Goal: Information Seeking & Learning: Learn about a topic

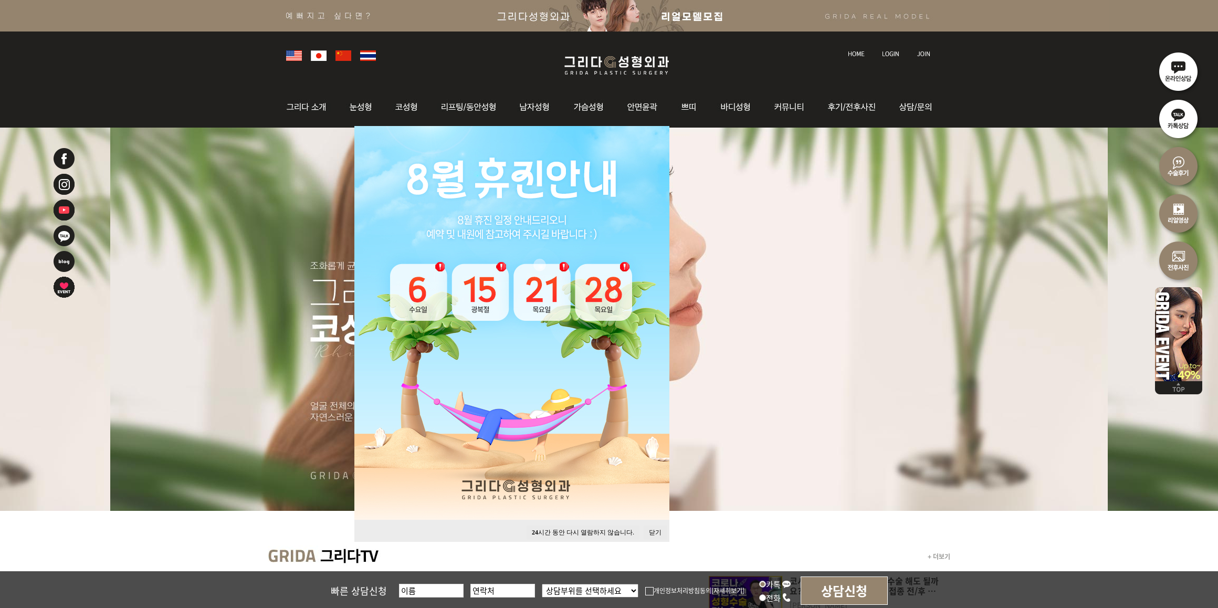
click at [597, 531] on button "24 시간 동안 다시 열람하지 않습니다." at bounding box center [583, 533] width 113 height 14
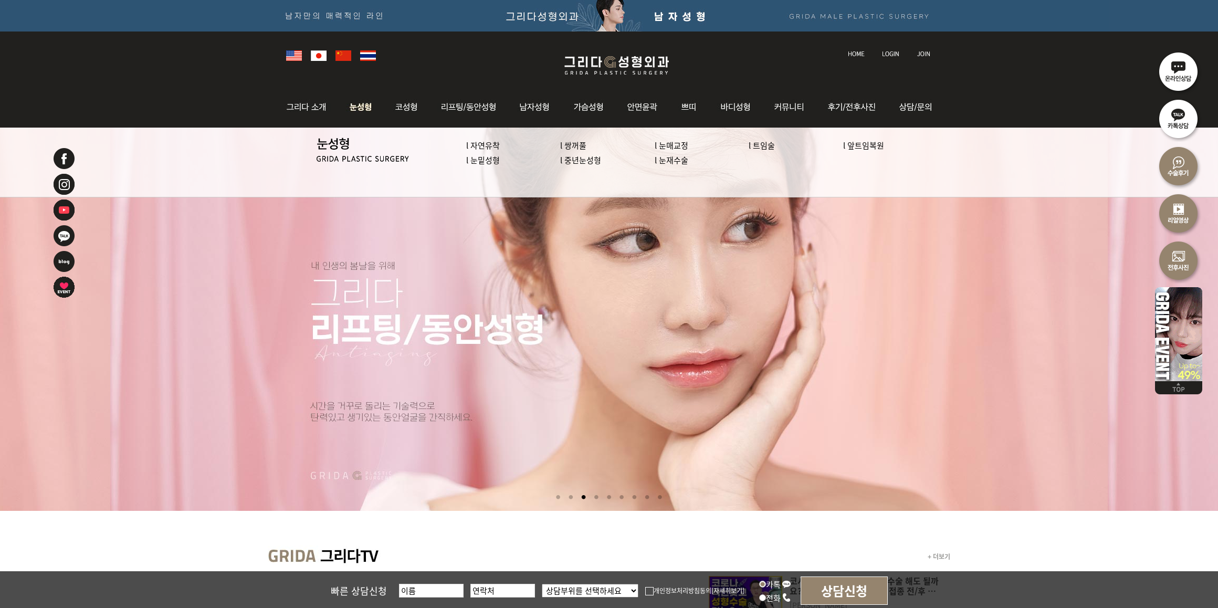
click at [860, 145] on link "l 앞트임복원" at bounding box center [863, 145] width 41 height 11
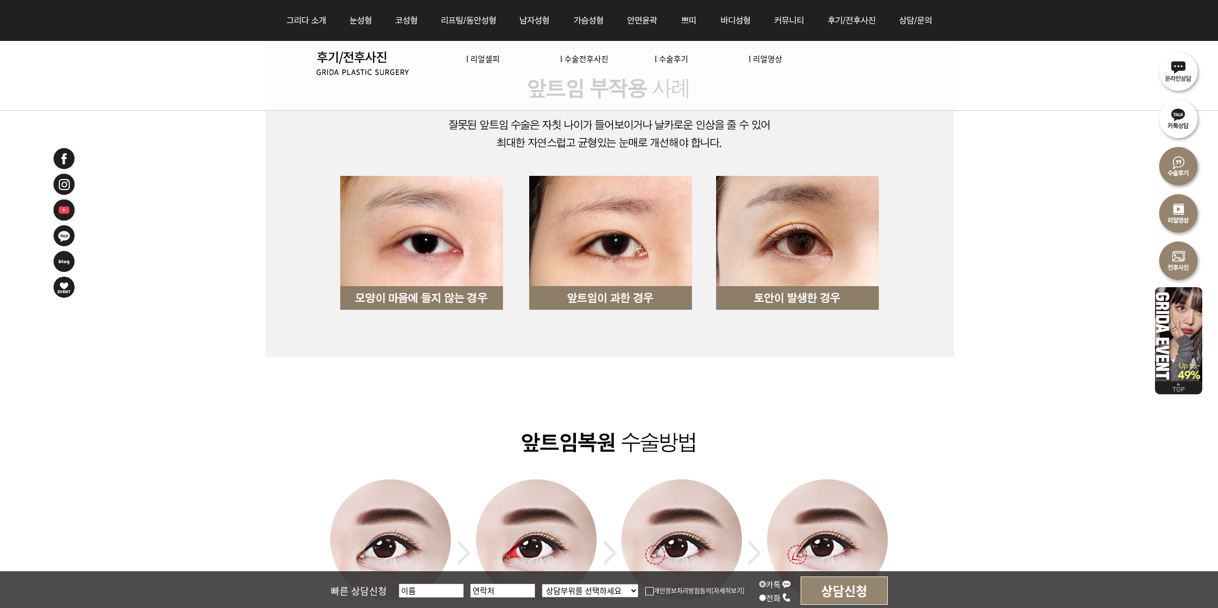
scroll to position [853, 0]
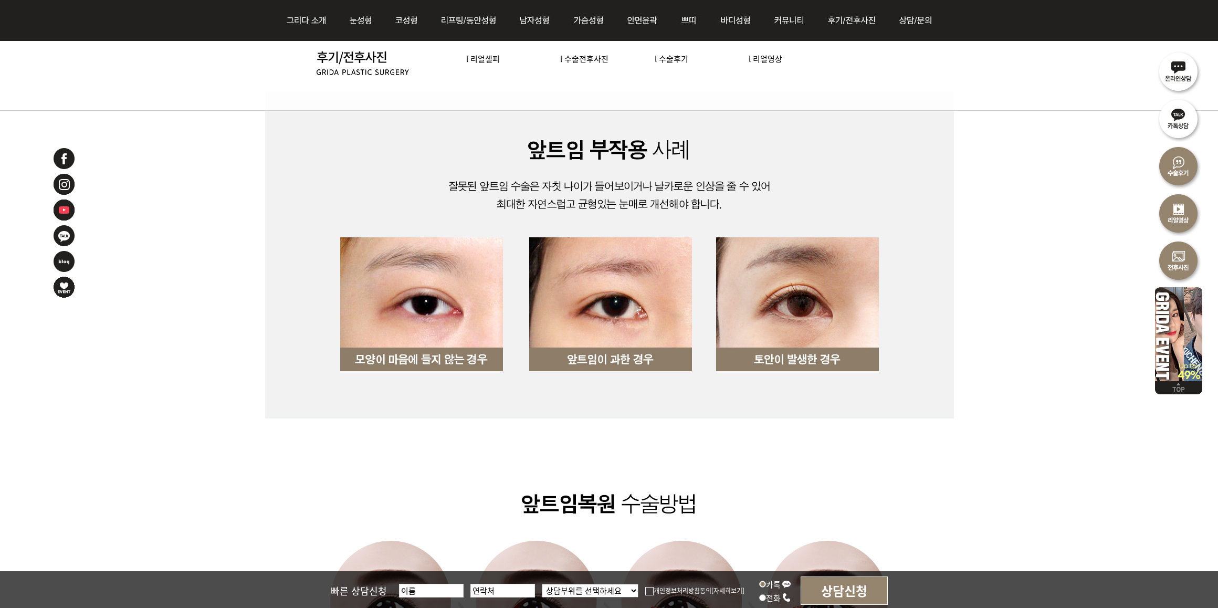
click at [870, 471] on img at bounding box center [610, 272] width 690 height 1012
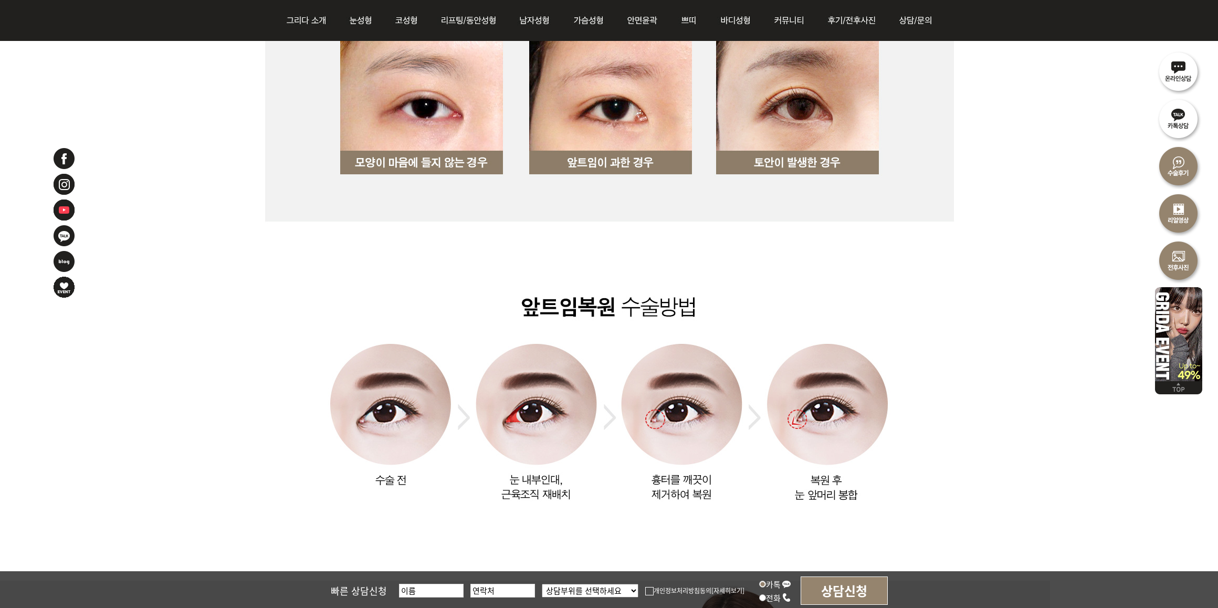
scroll to position [984, 0]
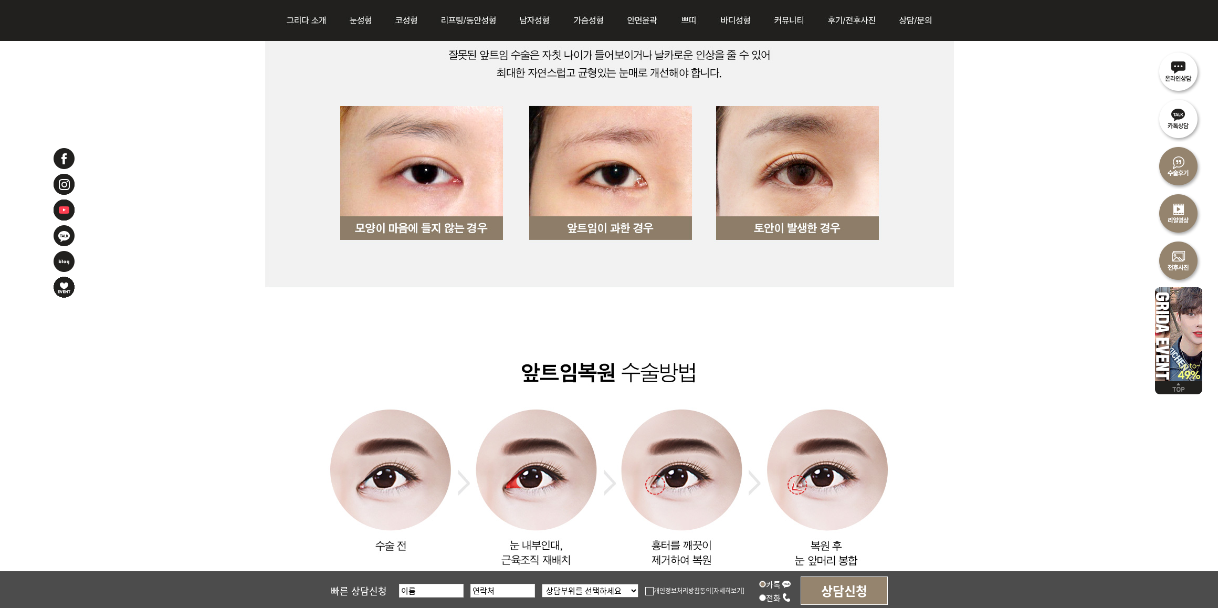
click at [872, 378] on img at bounding box center [610, 141] width 690 height 1012
click at [899, 389] on img at bounding box center [610, 141] width 690 height 1012
drag, startPoint x: 1069, startPoint y: 150, endPoint x: 1061, endPoint y: 158, distance: 10.4
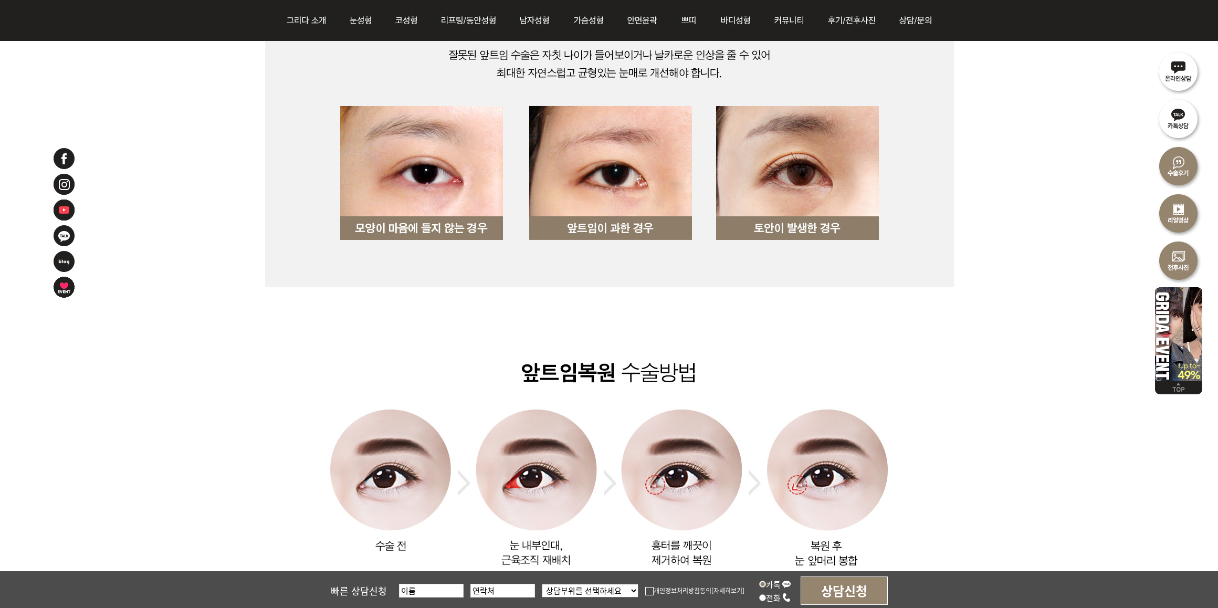
click at [894, 333] on img at bounding box center [610, 141] width 690 height 1012
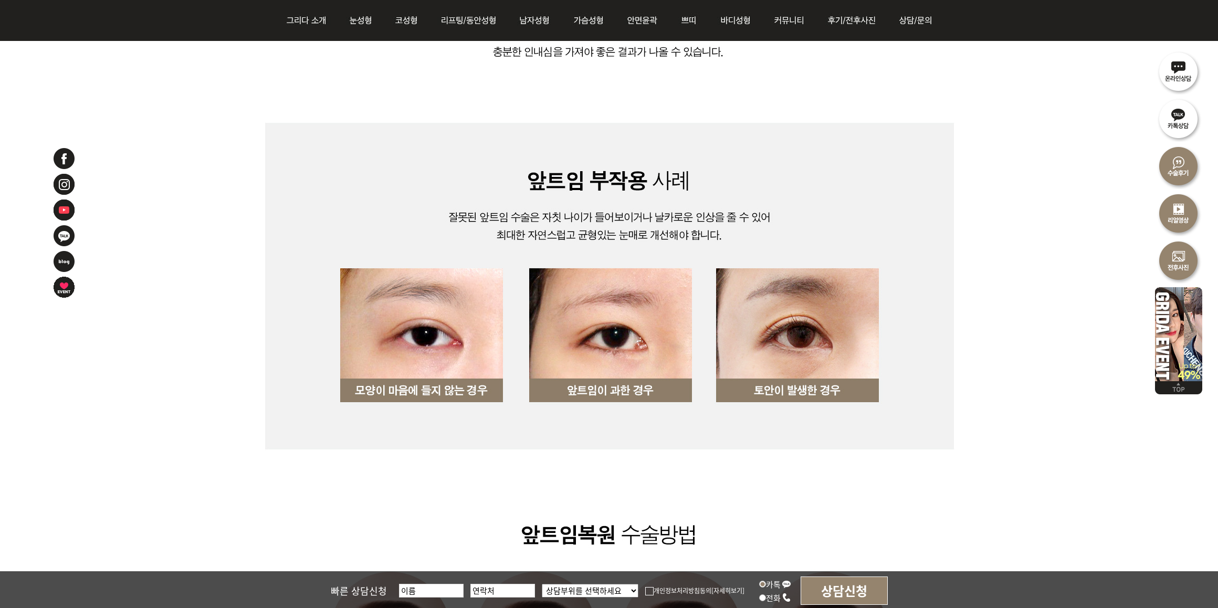
scroll to position [788, 0]
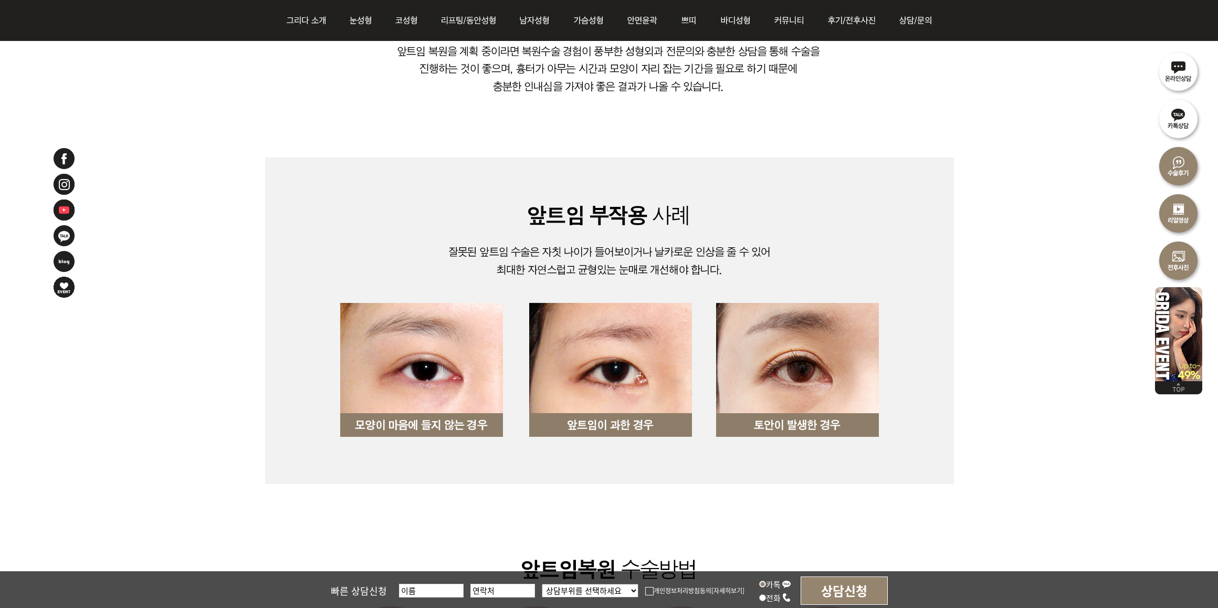
click at [796, 134] on img at bounding box center [610, 337] width 690 height 1012
click at [892, 145] on img at bounding box center [610, 337] width 690 height 1012
drag, startPoint x: 836, startPoint y: 142, endPoint x: 844, endPoint y: 142, distance: 7.9
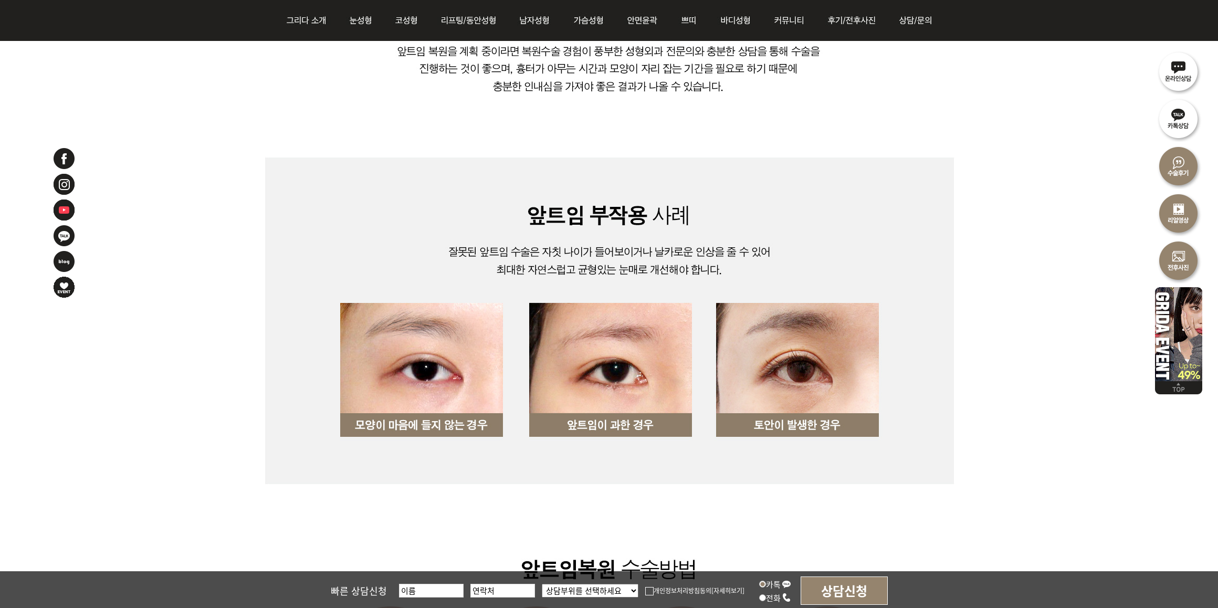
click at [836, 142] on img at bounding box center [610, 337] width 690 height 1012
drag, startPoint x: 398, startPoint y: 455, endPoint x: 397, endPoint y: 460, distance: 5.9
click at [397, 455] on img at bounding box center [610, 337] width 690 height 1012
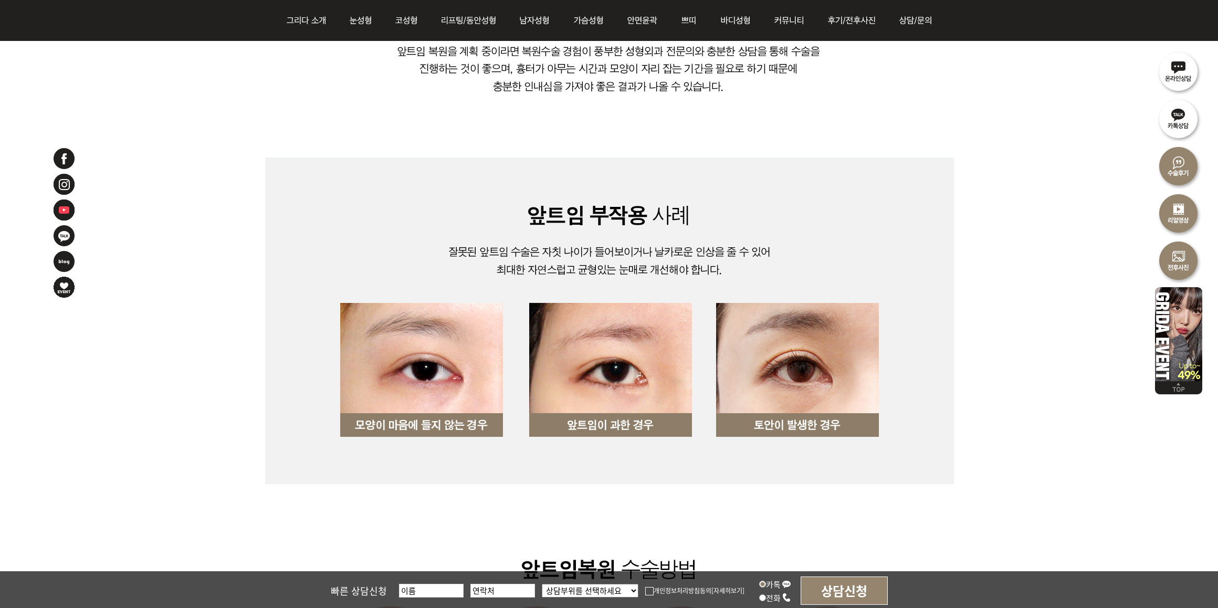
click at [898, 127] on img at bounding box center [610, 337] width 690 height 1012
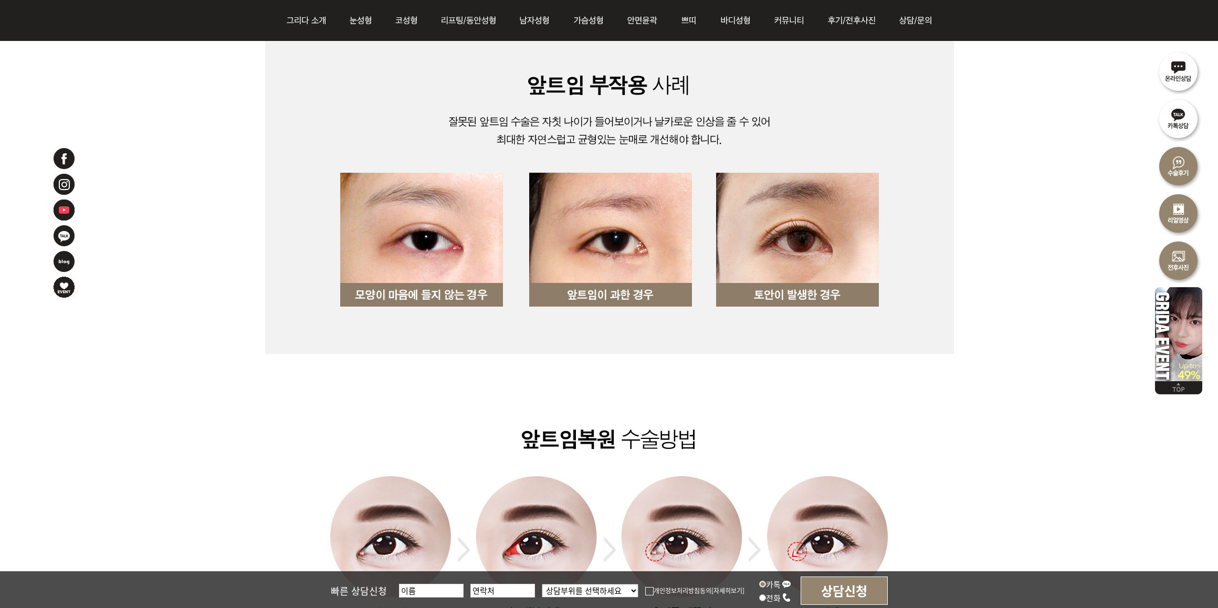
scroll to position [919, 0]
click at [852, 415] on img at bounding box center [610, 206] width 690 height 1012
click at [862, 411] on img at bounding box center [610, 206] width 690 height 1012
